Goal: Find specific page/section

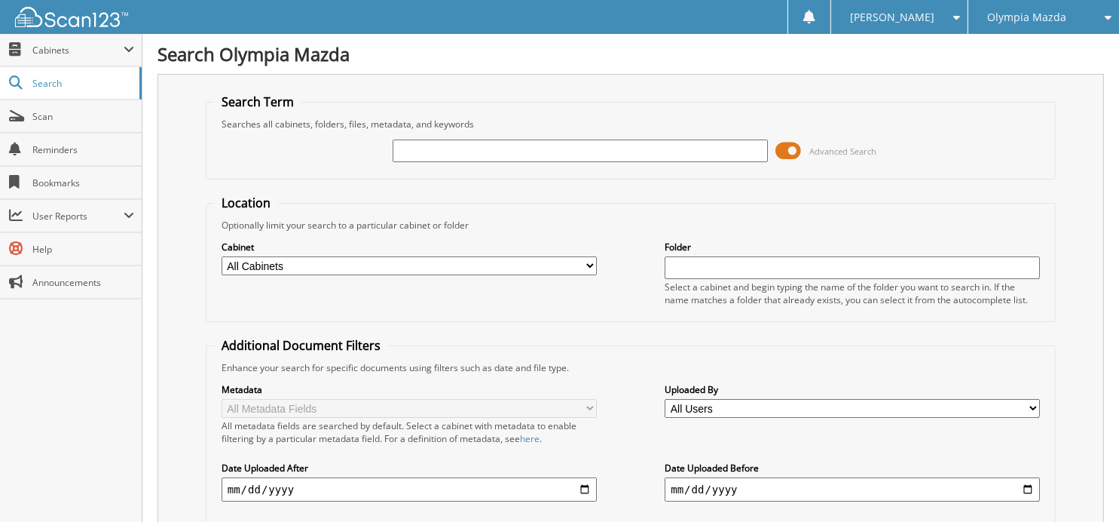
click at [479, 152] on input "text" at bounding box center [580, 150] width 375 height 23
type input "57144"
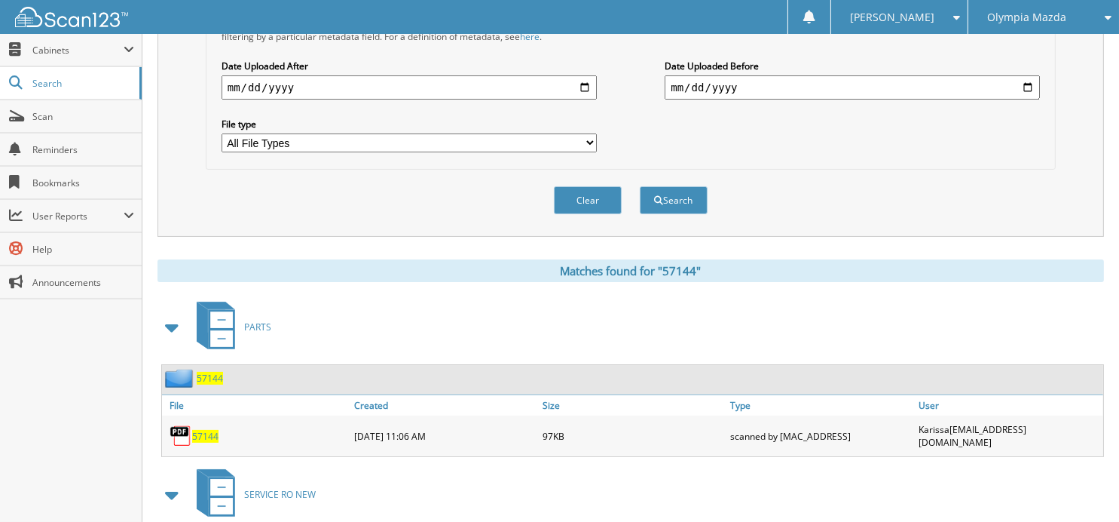
scroll to position [528, 0]
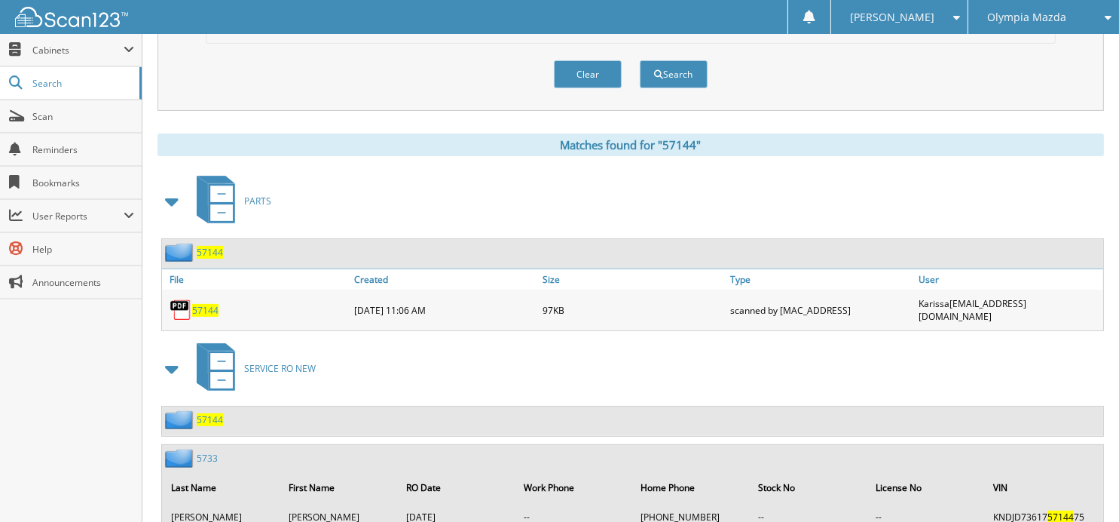
click at [215, 413] on span "57144" at bounding box center [210, 419] width 26 height 13
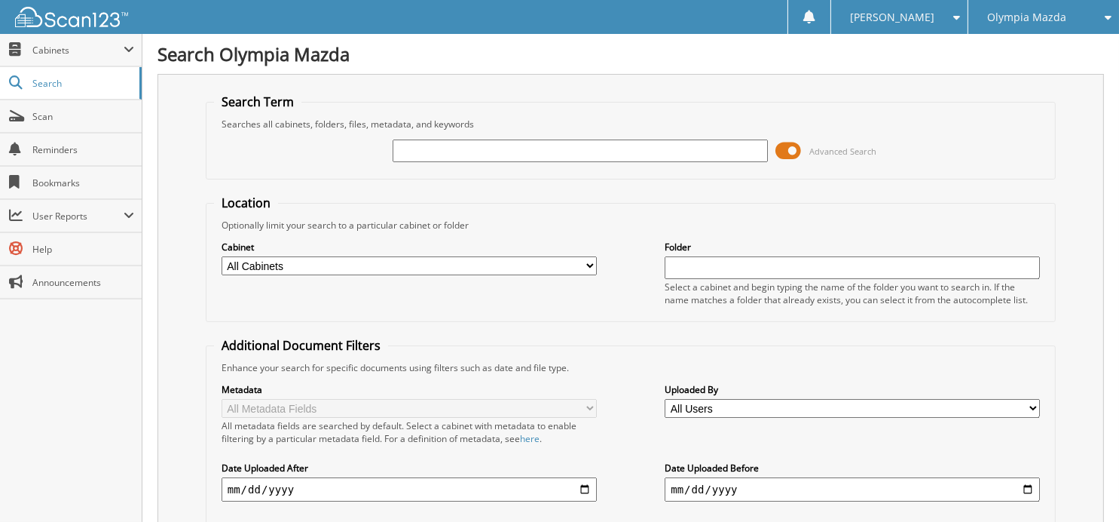
click at [473, 151] on input "text" at bounding box center [580, 150] width 375 height 23
type input "57068"
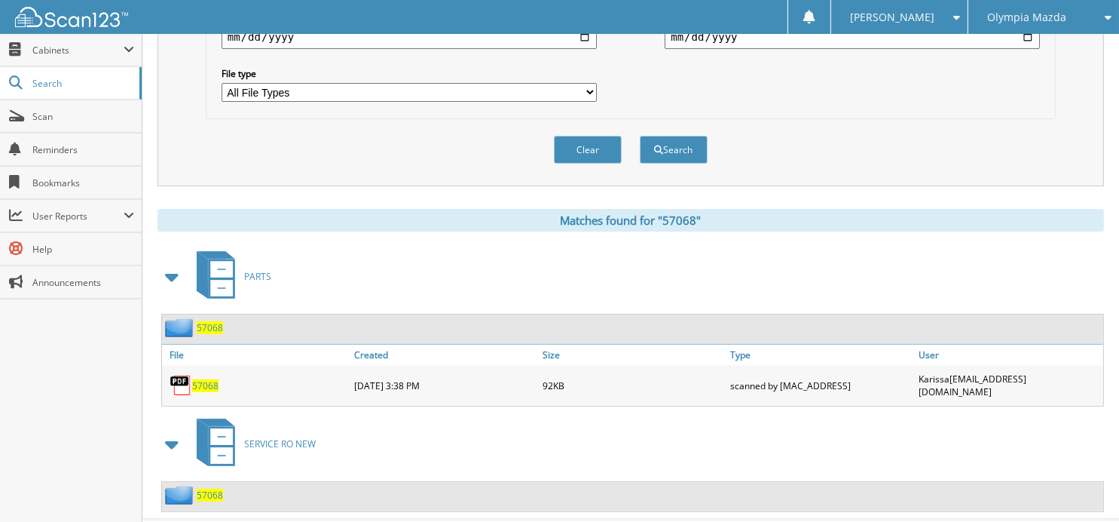
scroll to position [473, 0]
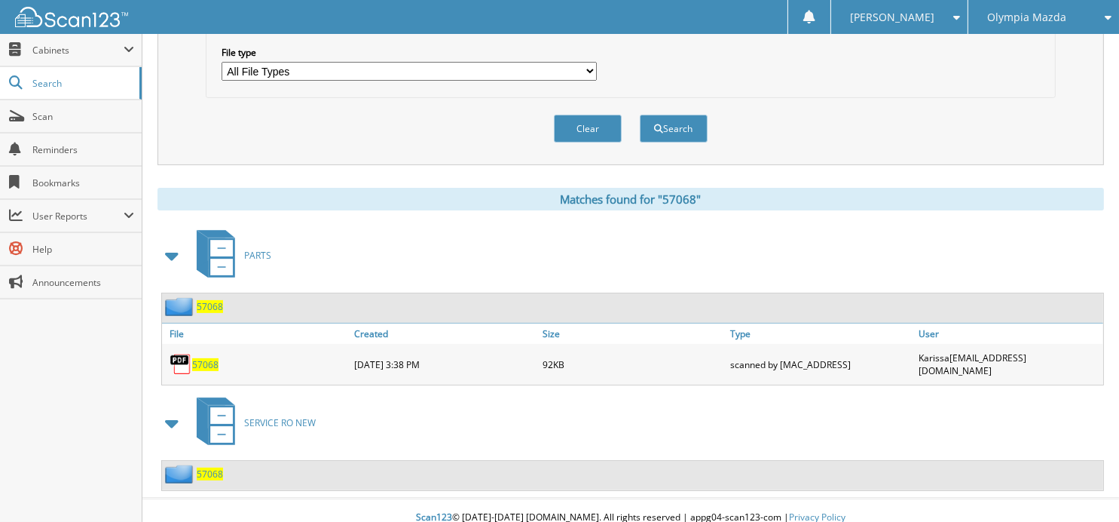
click at [203, 467] on span "57068" at bounding box center [210, 473] width 26 height 13
